Goal: Check status

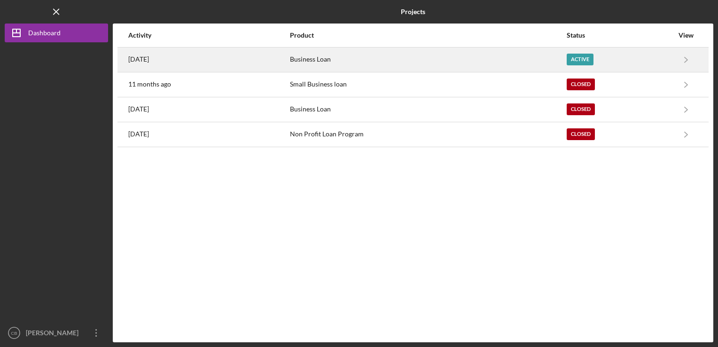
click at [392, 52] on div "Business Loan" at bounding box center [427, 59] width 275 height 23
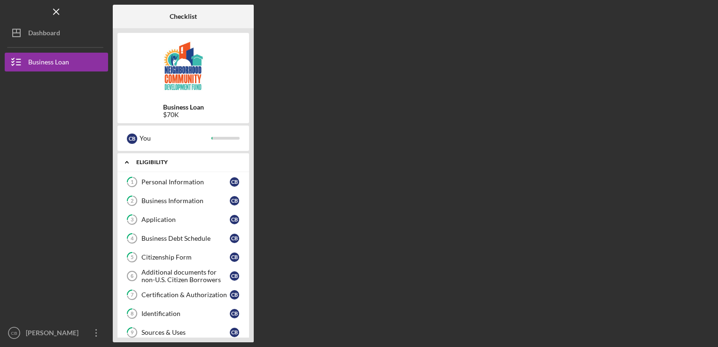
click at [171, 160] on div "Eligibility" at bounding box center [186, 162] width 101 height 6
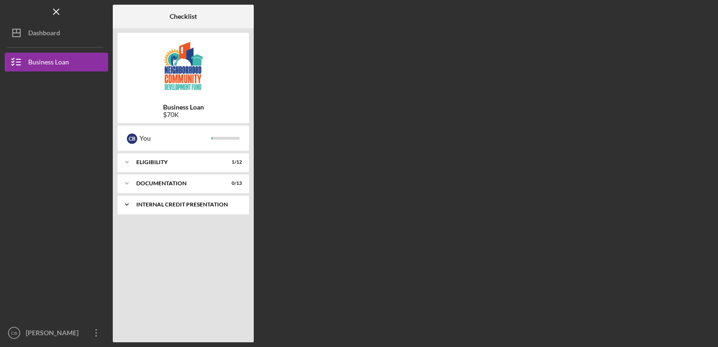
click at [176, 202] on div "Internal Credit Presentation" at bounding box center [186, 204] width 101 height 6
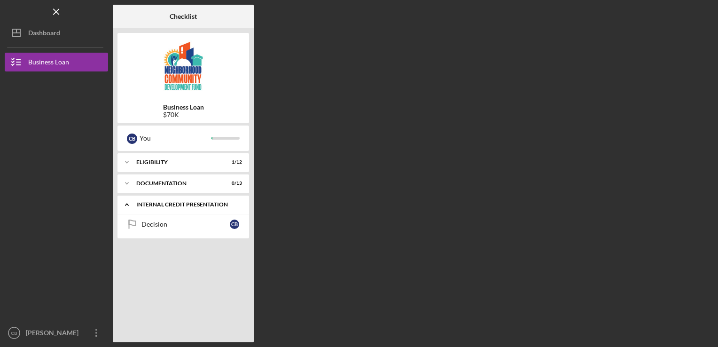
click at [176, 202] on div "Internal Credit Presentation" at bounding box center [186, 204] width 101 height 6
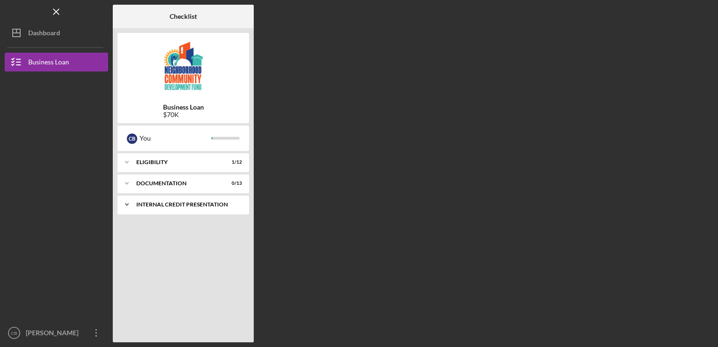
click at [128, 163] on polyline at bounding box center [126, 162] width 3 height 2
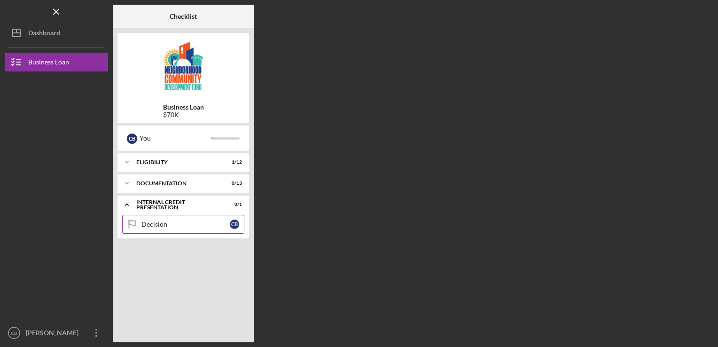
click at [144, 222] on div "Decision" at bounding box center [185, 224] width 88 height 8
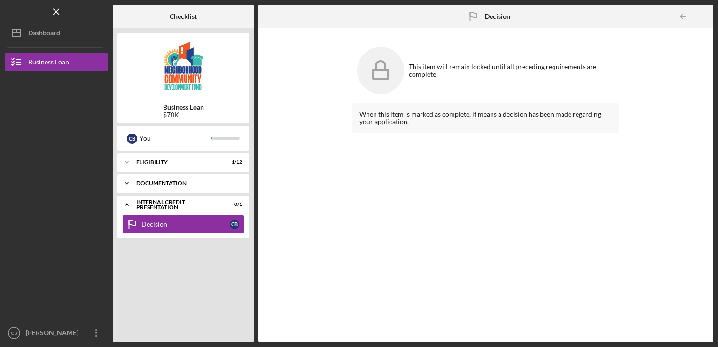
click at [169, 187] on div "Icon/Expander documentation 0 / 13" at bounding box center [182, 183] width 131 height 19
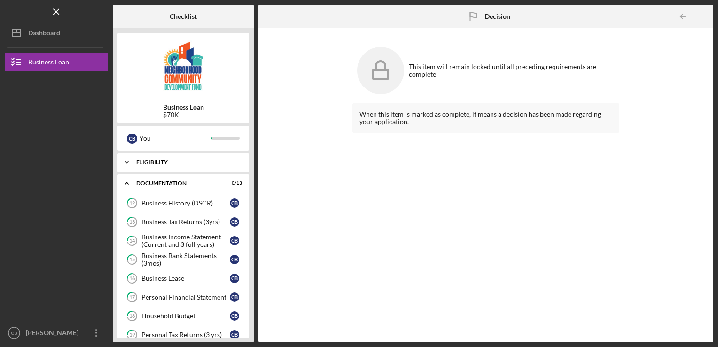
click at [169, 164] on div "Eligibility" at bounding box center [186, 162] width 101 height 6
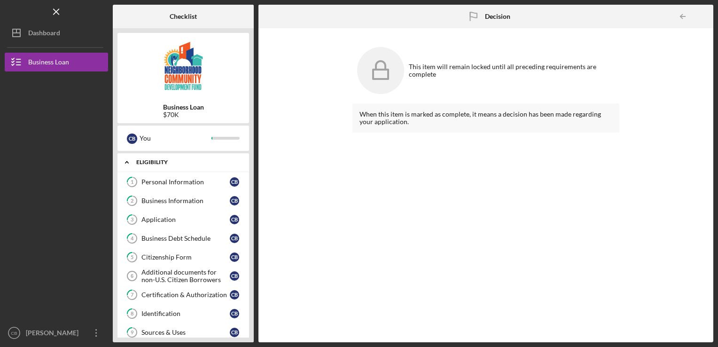
click at [153, 163] on div "Eligibility" at bounding box center [186, 162] width 101 height 6
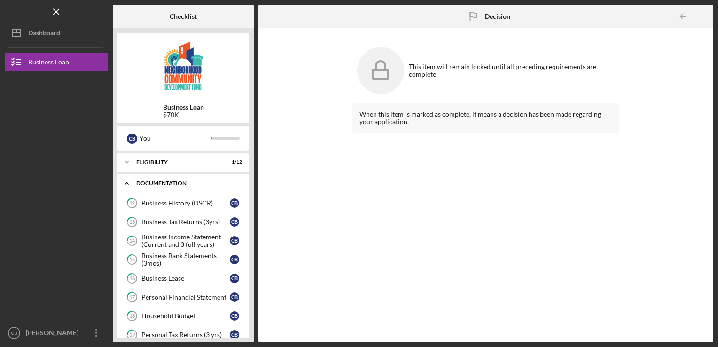
click at [157, 186] on div "Icon/Expander documentation 0 / 13" at bounding box center [182, 183] width 131 height 19
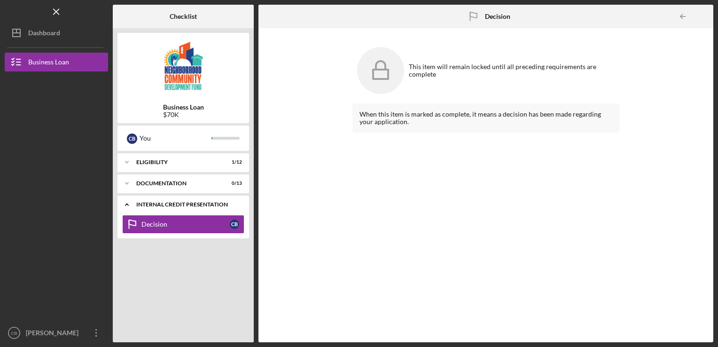
click at [163, 205] on div "Internal Credit Presentation" at bounding box center [186, 204] width 101 height 6
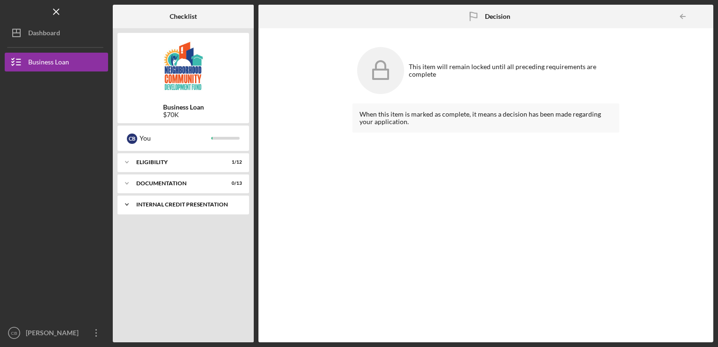
click at [131, 208] on icon "Icon/Expander" at bounding box center [126, 204] width 19 height 19
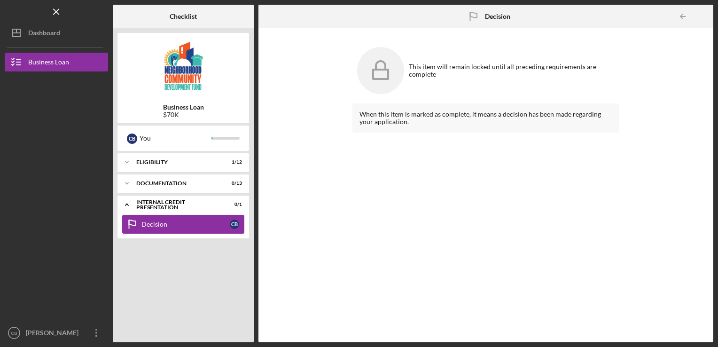
click at [138, 220] on icon "Decision" at bounding box center [131, 223] width 23 height 23
